Goal: Task Accomplishment & Management: Complete application form

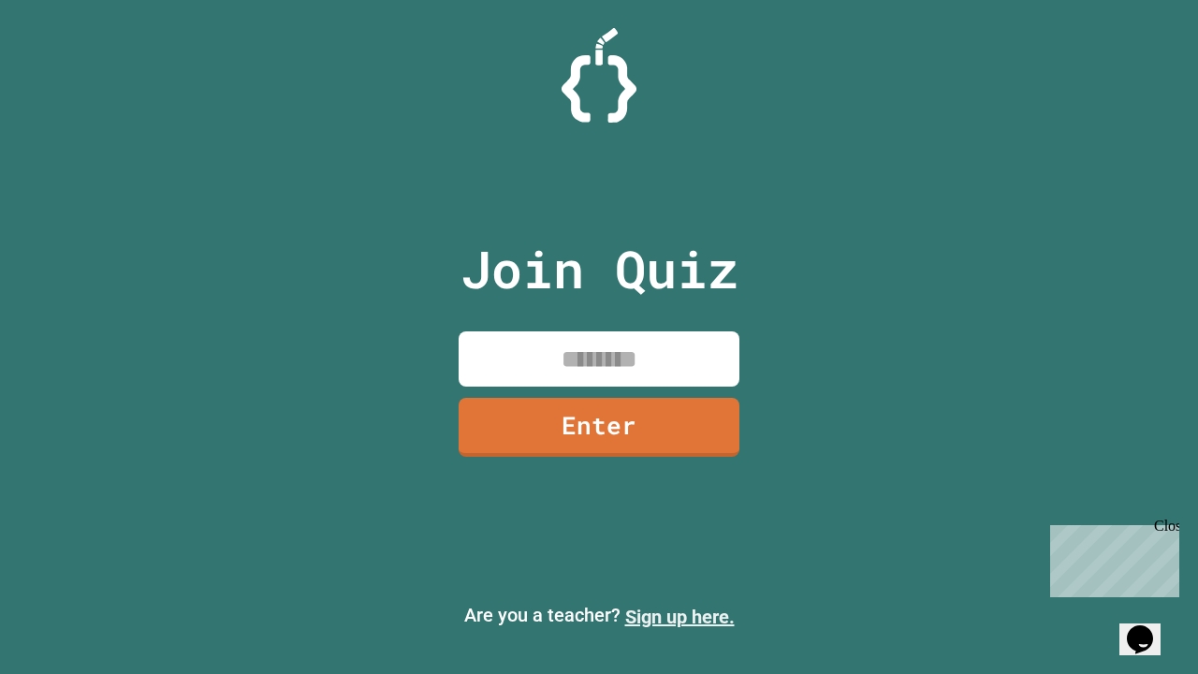
click at [680, 617] on link "Sign up here." at bounding box center [680, 617] width 110 height 22
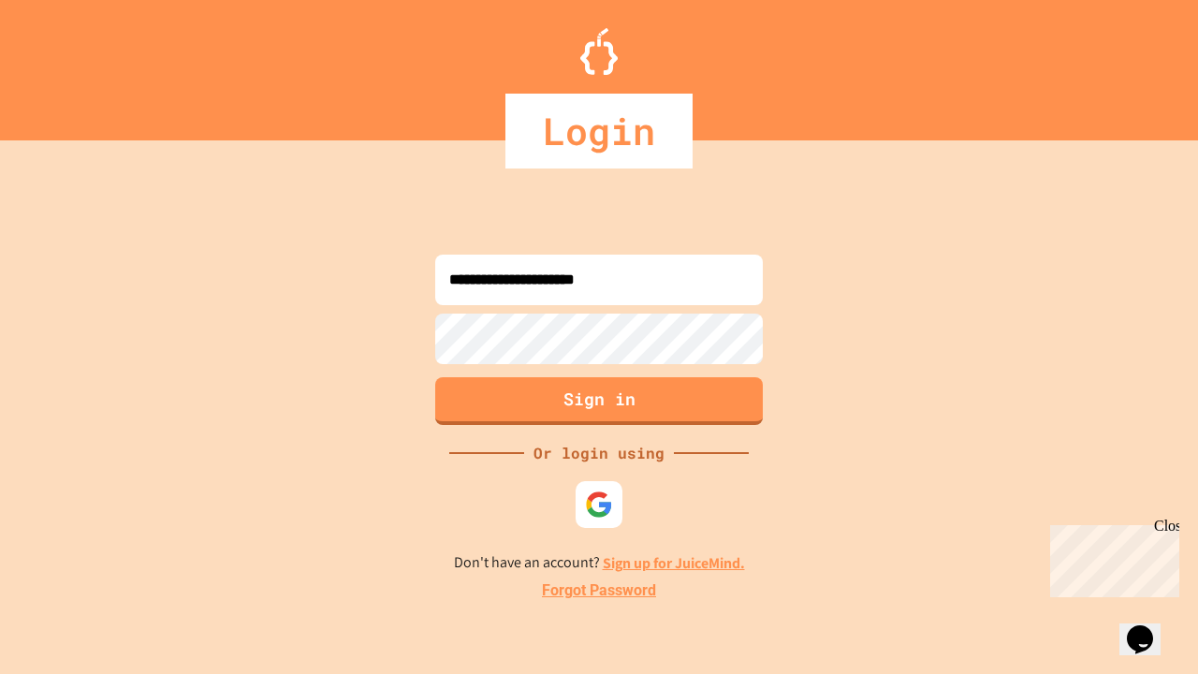
type input "**********"
